Goal: Task Accomplishment & Management: Complete application form

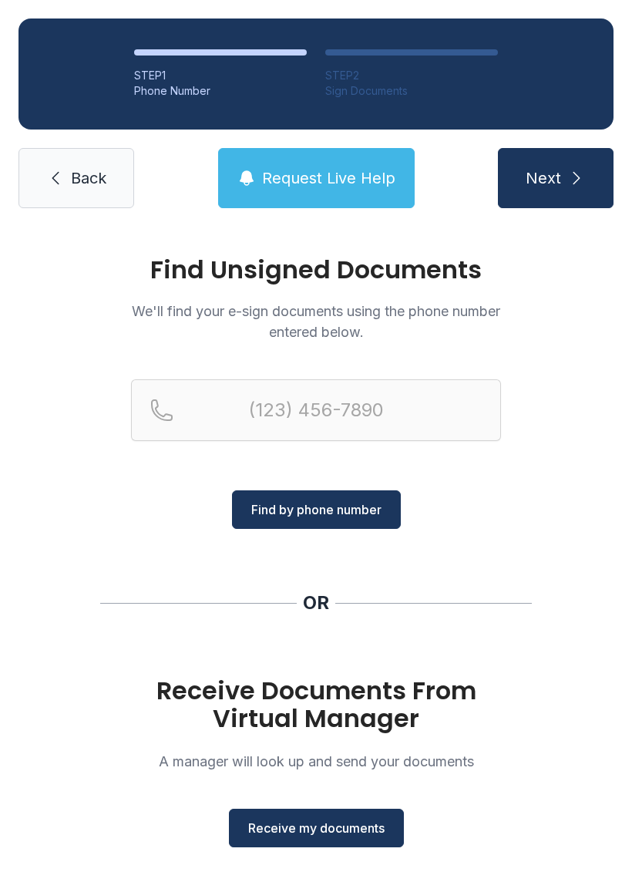
click at [294, 836] on span "Receive my documents" at bounding box center [316, 827] width 136 height 18
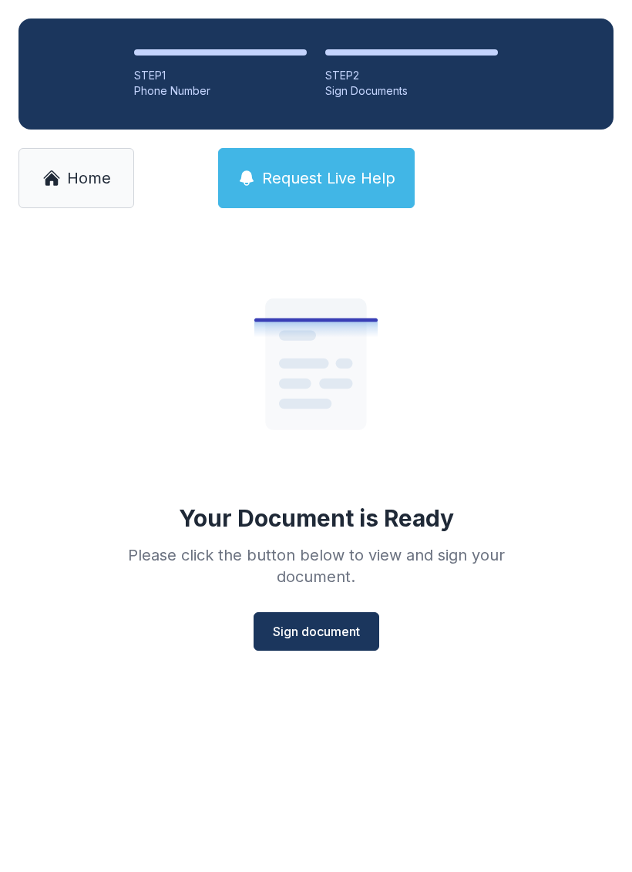
click at [293, 628] on span "Sign document" at bounding box center [316, 631] width 87 height 18
click at [294, 633] on span "Sign document" at bounding box center [316, 631] width 87 height 18
click at [96, 156] on link "Home" at bounding box center [76, 178] width 116 height 60
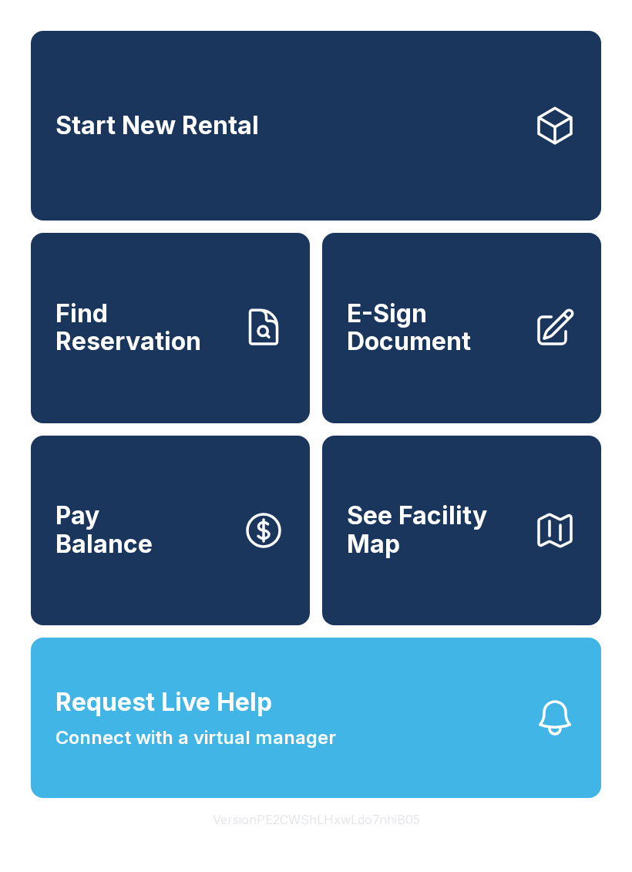
click at [477, 356] on span "E-Sign Document" at bounding box center [434, 328] width 174 height 56
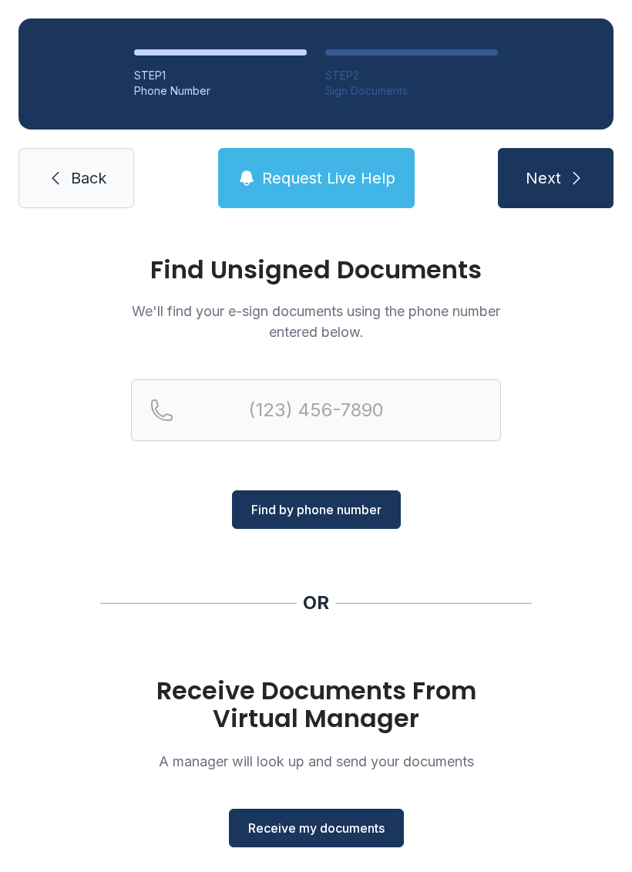
click at [348, 838] on button "Receive my documents" at bounding box center [316, 827] width 175 height 39
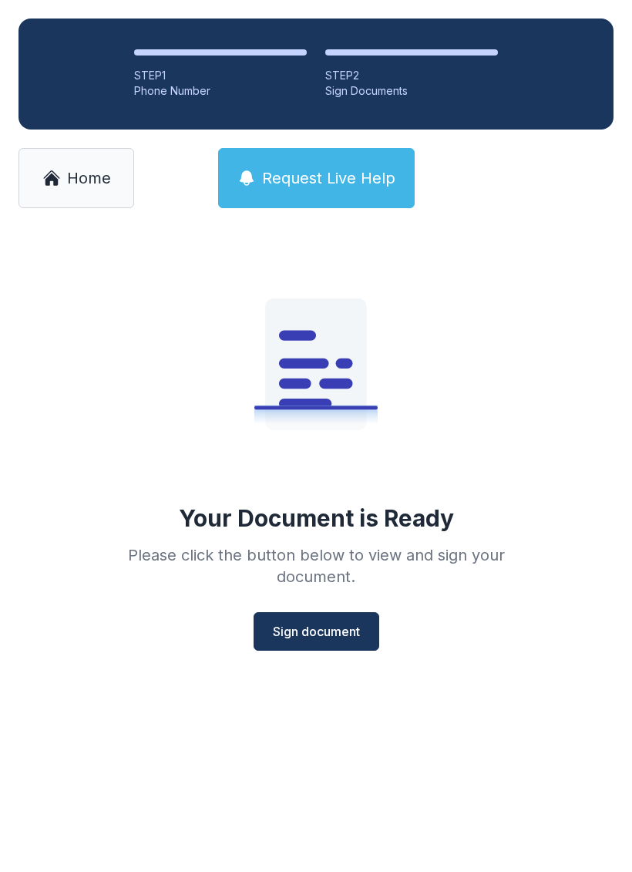
click at [299, 631] on span "Sign document" at bounding box center [316, 631] width 87 height 18
click at [46, 183] on icon at bounding box center [51, 179] width 13 height 12
